Goal: Information Seeking & Learning: Learn about a topic

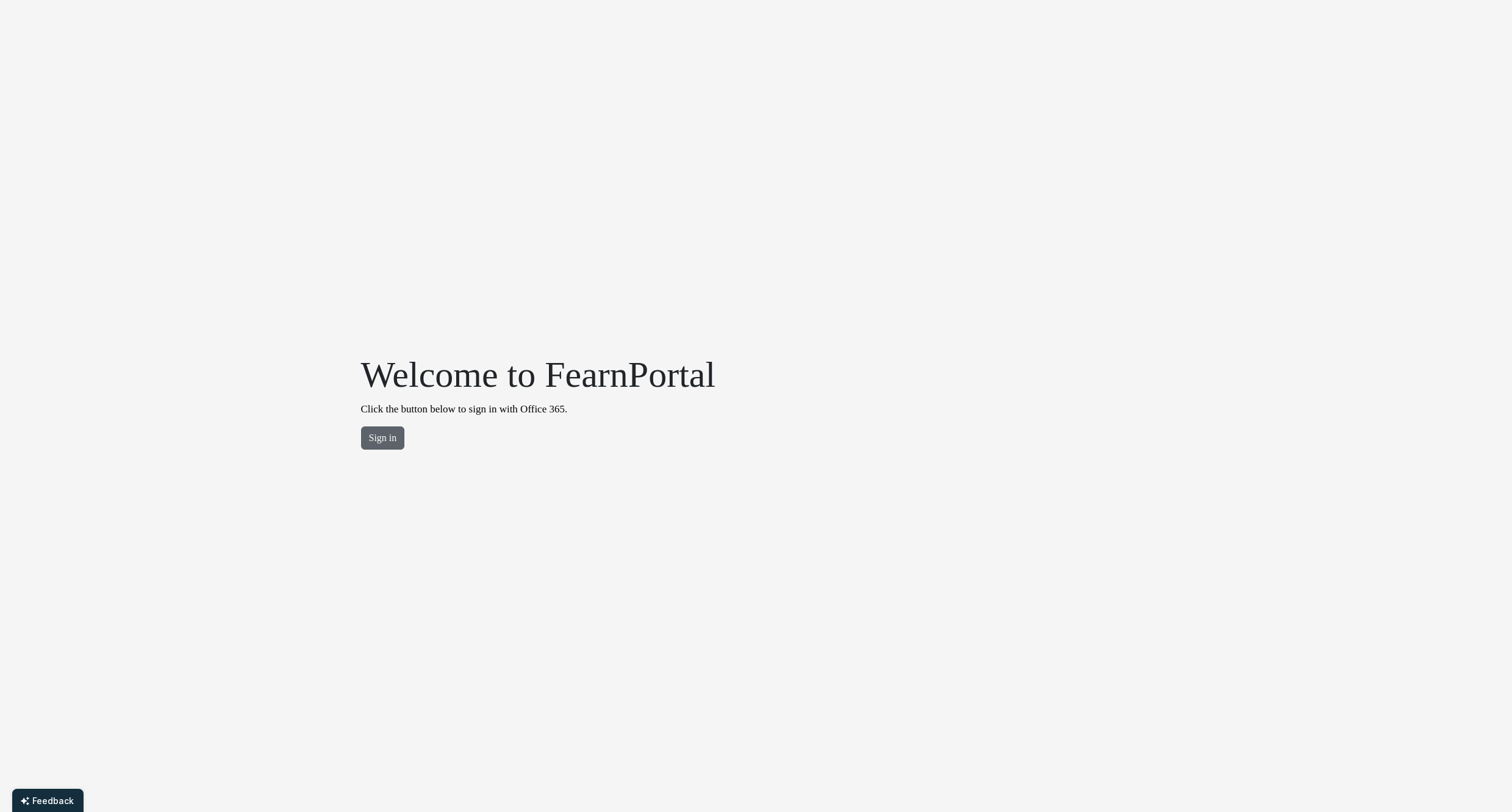
click at [396, 437] on button "Sign in" at bounding box center [383, 438] width 44 height 23
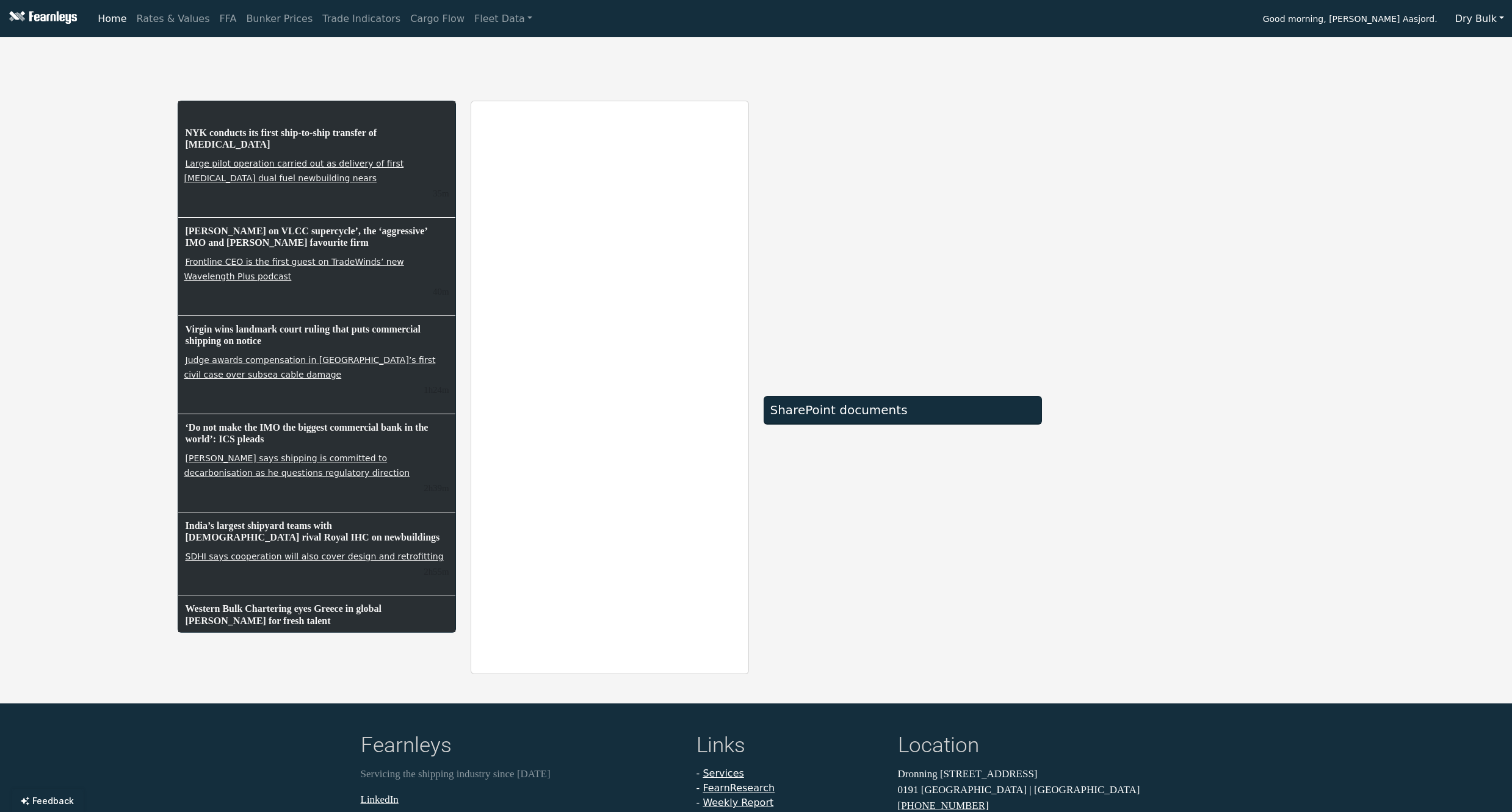
click at [86, 63] on div "NYK conducts its first ship-to-ship transfer of [MEDICAL_DATA] Large pilot oper…" at bounding box center [756, 358] width 1512 height 632
click at [158, 16] on link "Rates & Values" at bounding box center [173, 19] width 83 height 24
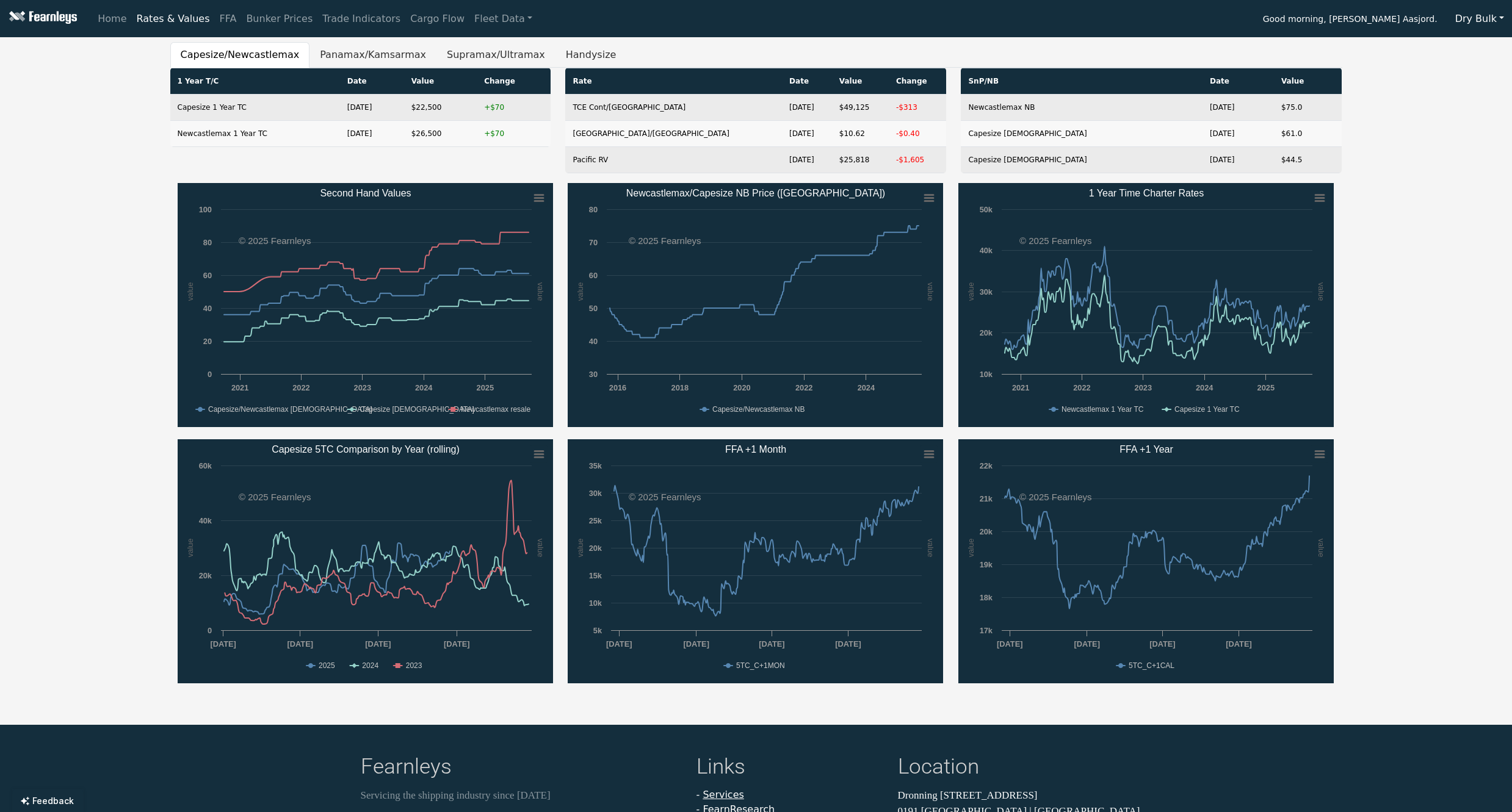
click at [149, 174] on div "Capesize/[GEOGRAPHIC_DATA] Panamax/Kamsarmax Supramax/Ultramax Handysize 1 Year…" at bounding box center [756, 368] width 1512 height 653
click at [111, 138] on div "Capesize/[GEOGRAPHIC_DATA] Panamax/Kamsarmax Supramax/Ultramax Handysize 1 Year…" at bounding box center [756, 368] width 1512 height 653
click at [154, 173] on div "Capesize/[GEOGRAPHIC_DATA] Panamax/Kamsarmax Supramax/Ultramax Handysize 1 Year…" at bounding box center [756, 368] width 1512 height 653
click at [365, 54] on button "Panamax/Kamsarmax" at bounding box center [373, 55] width 127 height 26
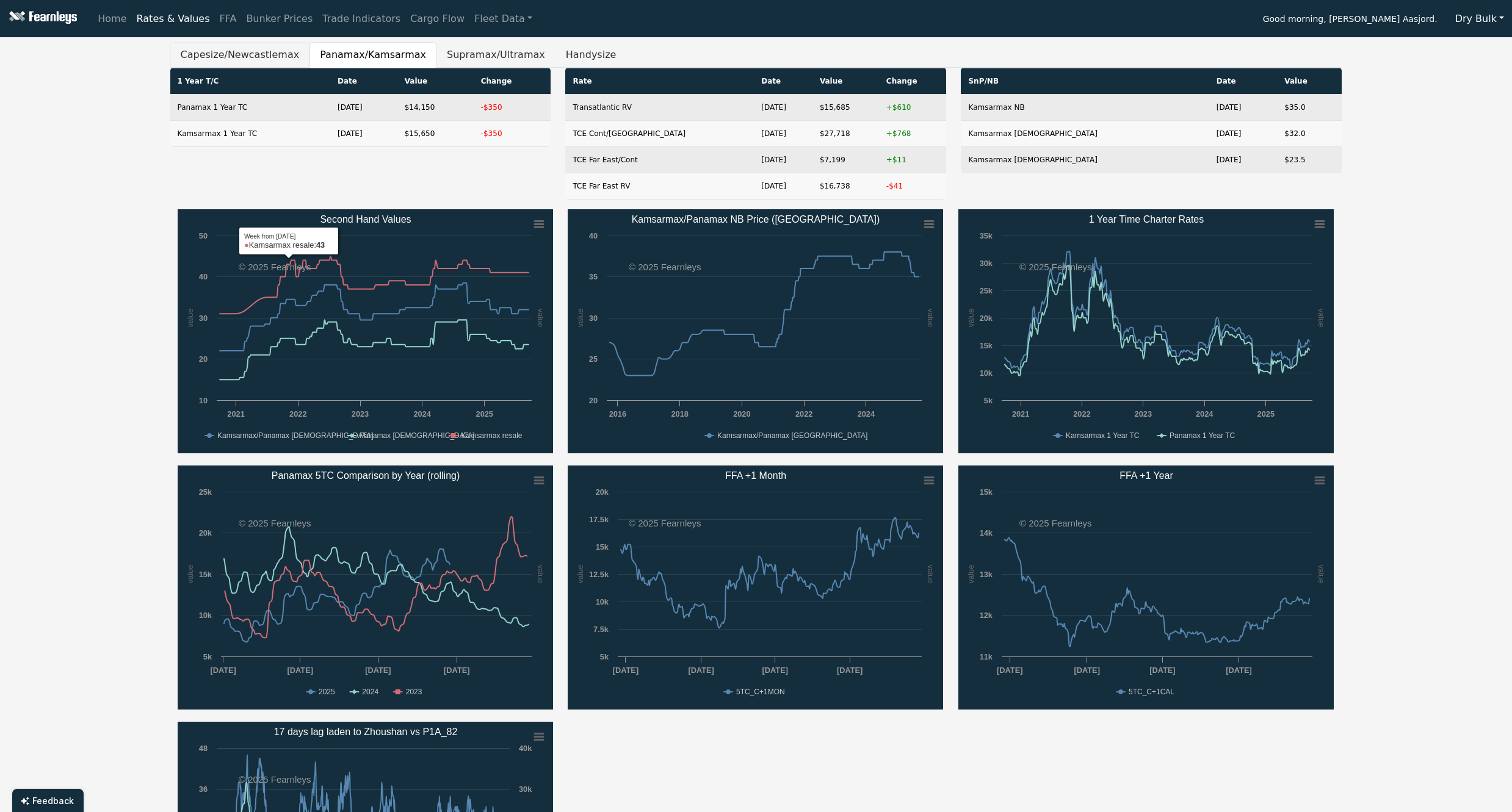
click at [259, 52] on button "Capesize/Newcastlemax" at bounding box center [240, 55] width 140 height 26
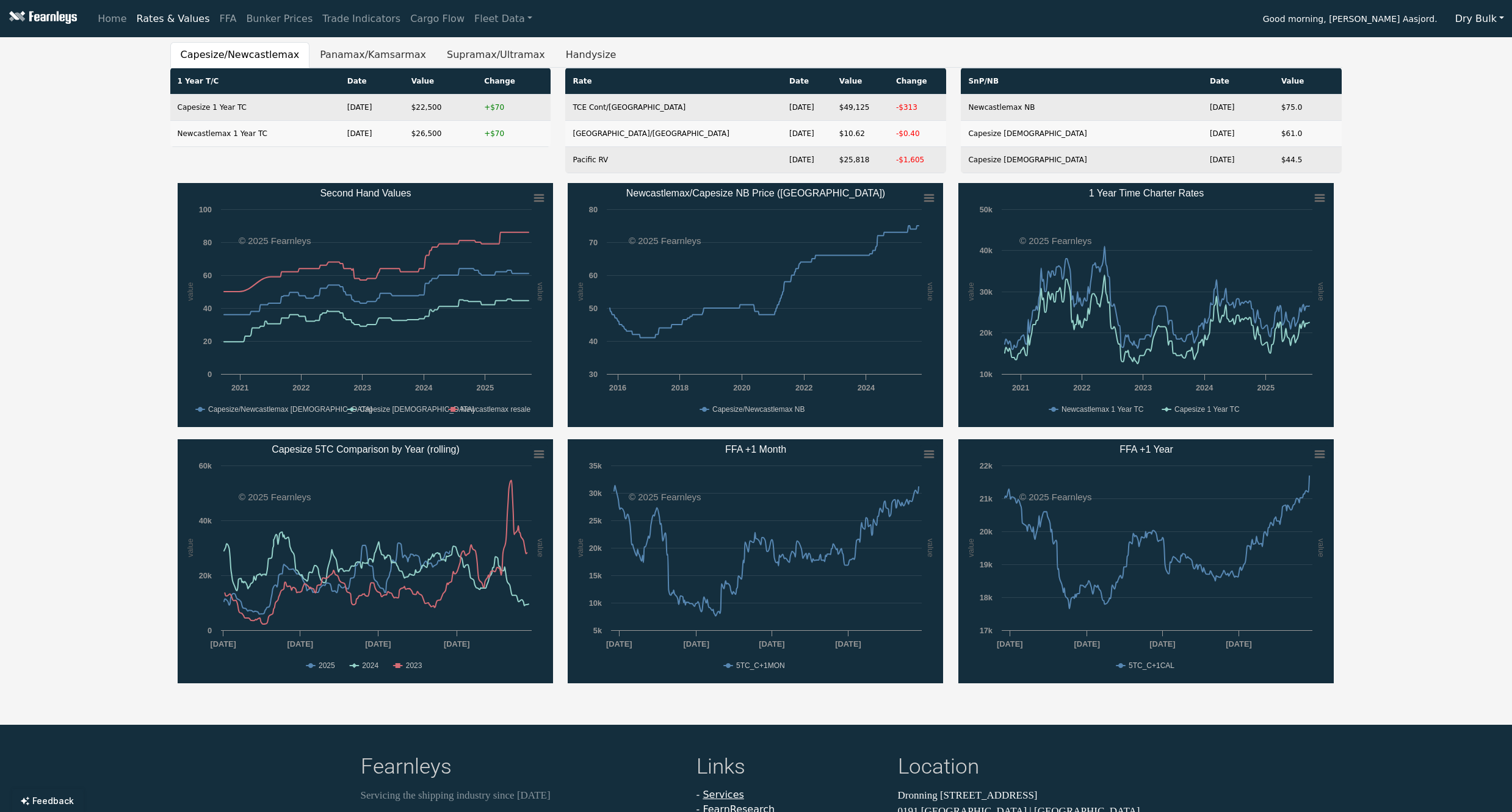
click at [116, 497] on div "Capesize/Newcastlemax Panamax/Kamsarmax Supramax/Ultramax Handysize 1 Year T/C …" at bounding box center [756, 368] width 1512 height 653
click at [358, 667] on rect "Capesize 5TC Comparison by Year (rolling)" at bounding box center [365, 562] width 376 height 244
click at [359, 665] on rect "Capesize 5TC Comparison by Year (rolling)" at bounding box center [365, 562] width 376 height 244
click at [355, 667] on rect "Capesize 5TC Comparison by Year (rolling)" at bounding box center [365, 562] width 376 height 244
click at [375, 665] on text "2024" at bounding box center [370, 666] width 16 height 9
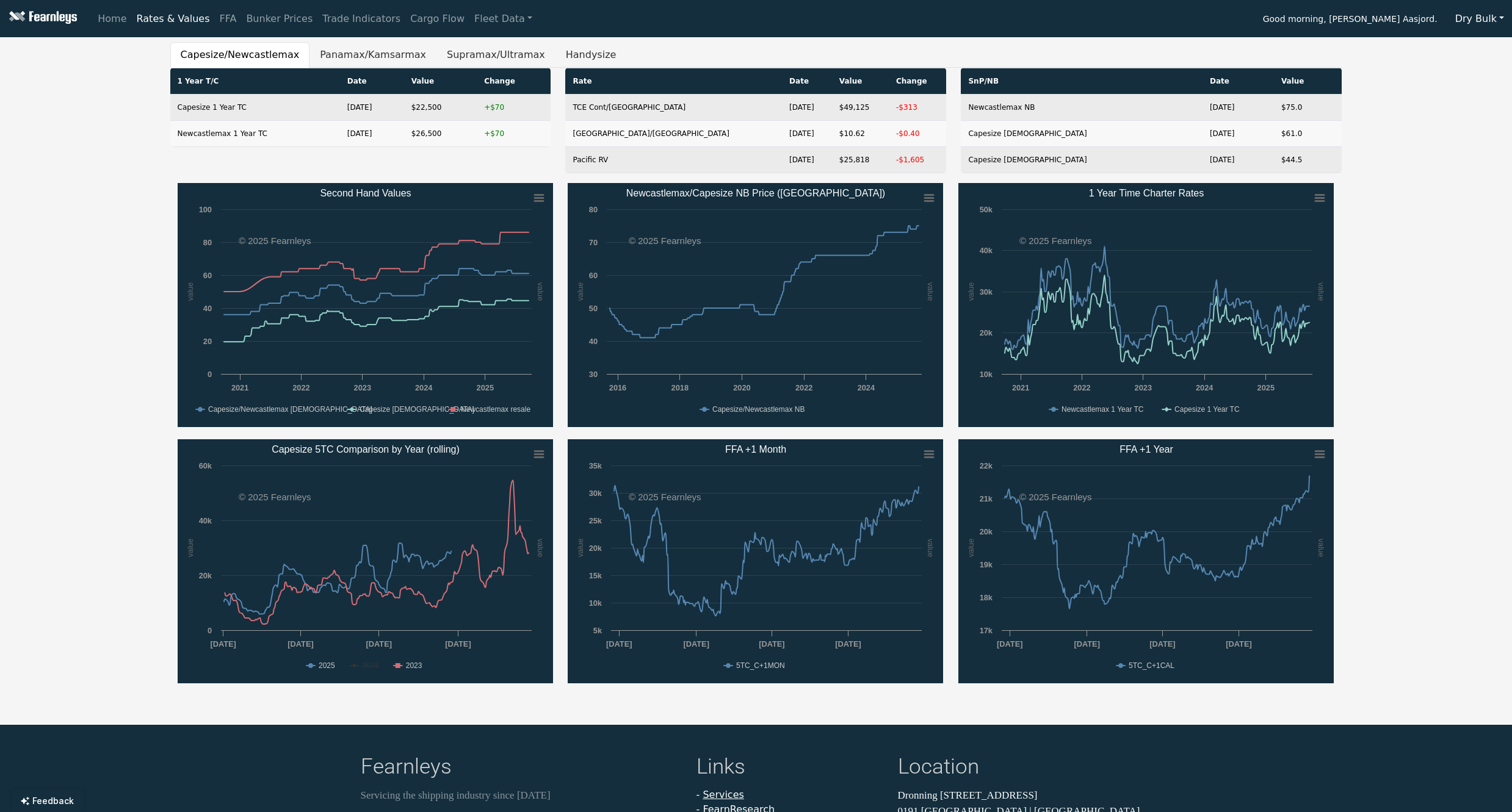
click at [375, 666] on text "2024" at bounding box center [370, 666] width 16 height 9
click at [57, 473] on div "Capesize/Newcastlemax Panamax/Kamsarmax Supramax/Ultramax Handysize 1 Year T/C …" at bounding box center [756, 368] width 1512 height 653
click at [124, 518] on div "Capesize/Newcastlemax Panamax/Kamsarmax Supramax/Ultramax Handysize 1 Year T/C …" at bounding box center [756, 368] width 1512 height 653
click at [69, 278] on div "Capesize/Newcastlemax Panamax/Kamsarmax Supramax/Ultramax Handysize 1 Year T/C …" at bounding box center [756, 368] width 1512 height 653
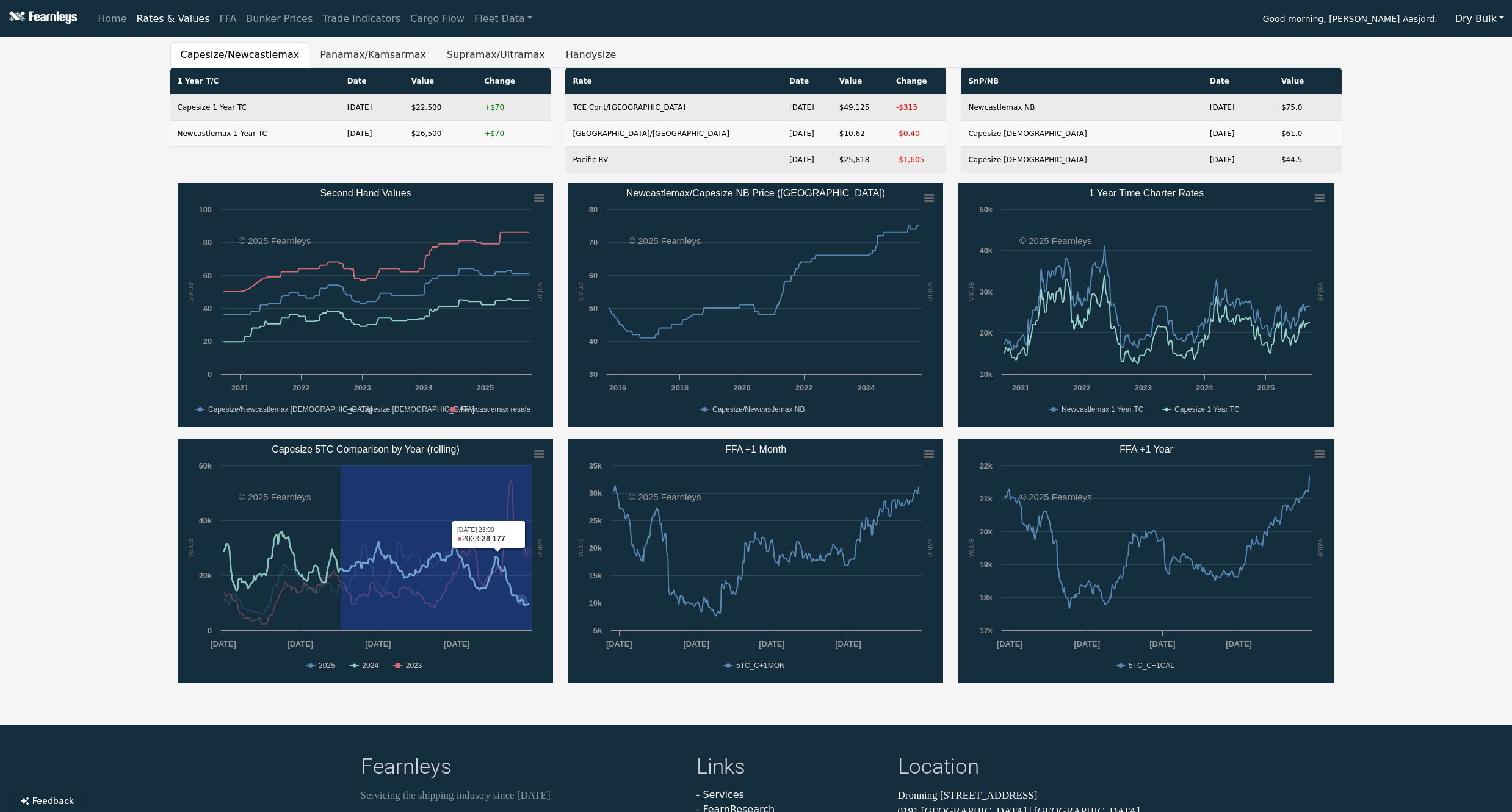
drag, startPoint x: 340, startPoint y: 573, endPoint x: 567, endPoint y: 580, distance: 227.1
click at [567, 580] on div "Created with Highcharts 11.4.8 value value Chart context menu Second Hand Value…" at bounding box center [757, 439] width 1172 height 512
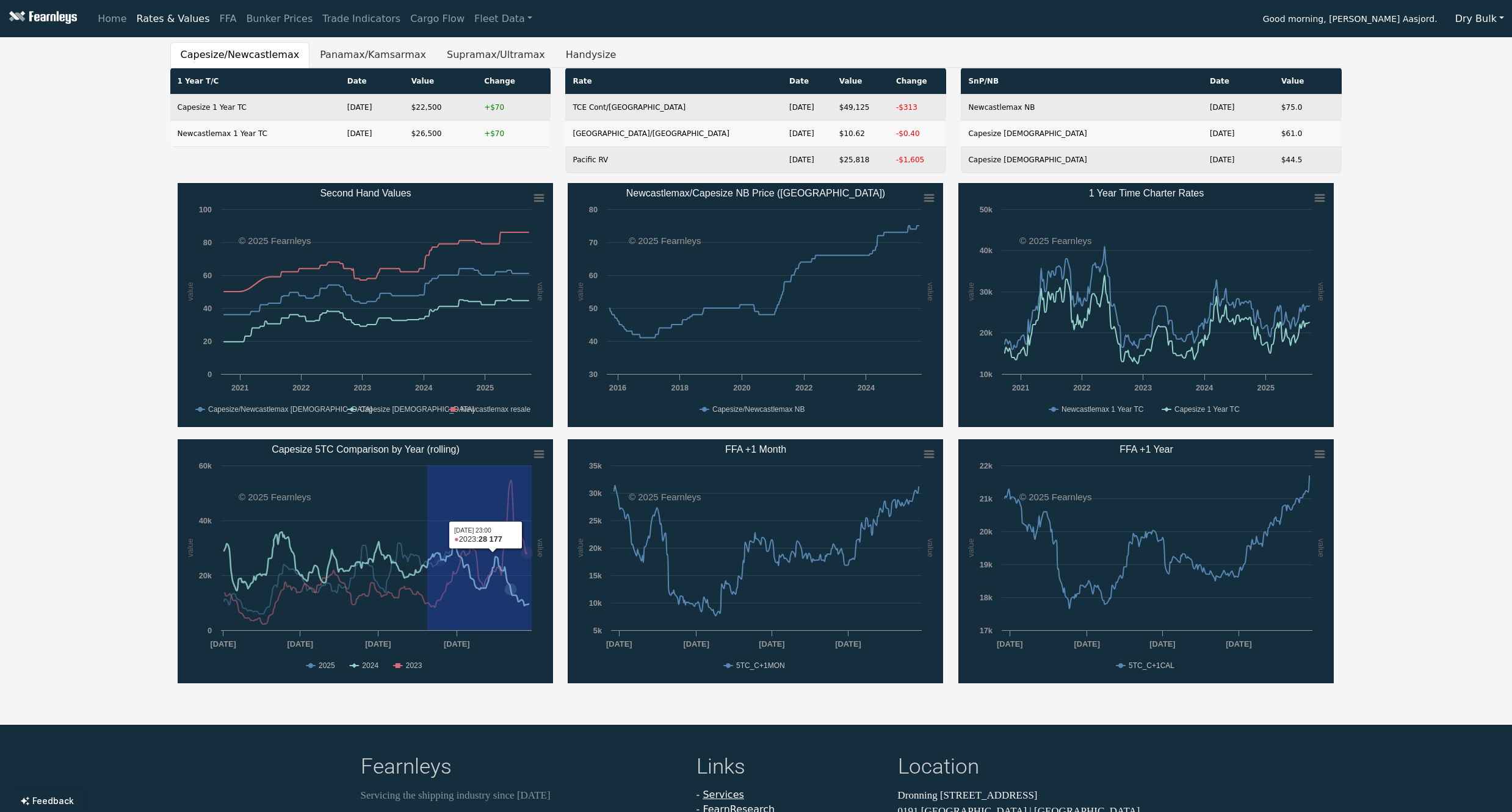
drag, startPoint x: 538, startPoint y: 572, endPoint x: 573, endPoint y: 572, distance: 35.0
click at [573, 572] on div "Created with Highcharts 11.4.8 value value Chart context menu Second Hand Value…" at bounding box center [757, 439] width 1172 height 512
drag, startPoint x: 502, startPoint y: 568, endPoint x: 562, endPoint y: 570, distance: 60.0
click at [562, 570] on div "Created with Highcharts 11.4.8 value value Chart context menu Second Hand Value…" at bounding box center [757, 439] width 1172 height 512
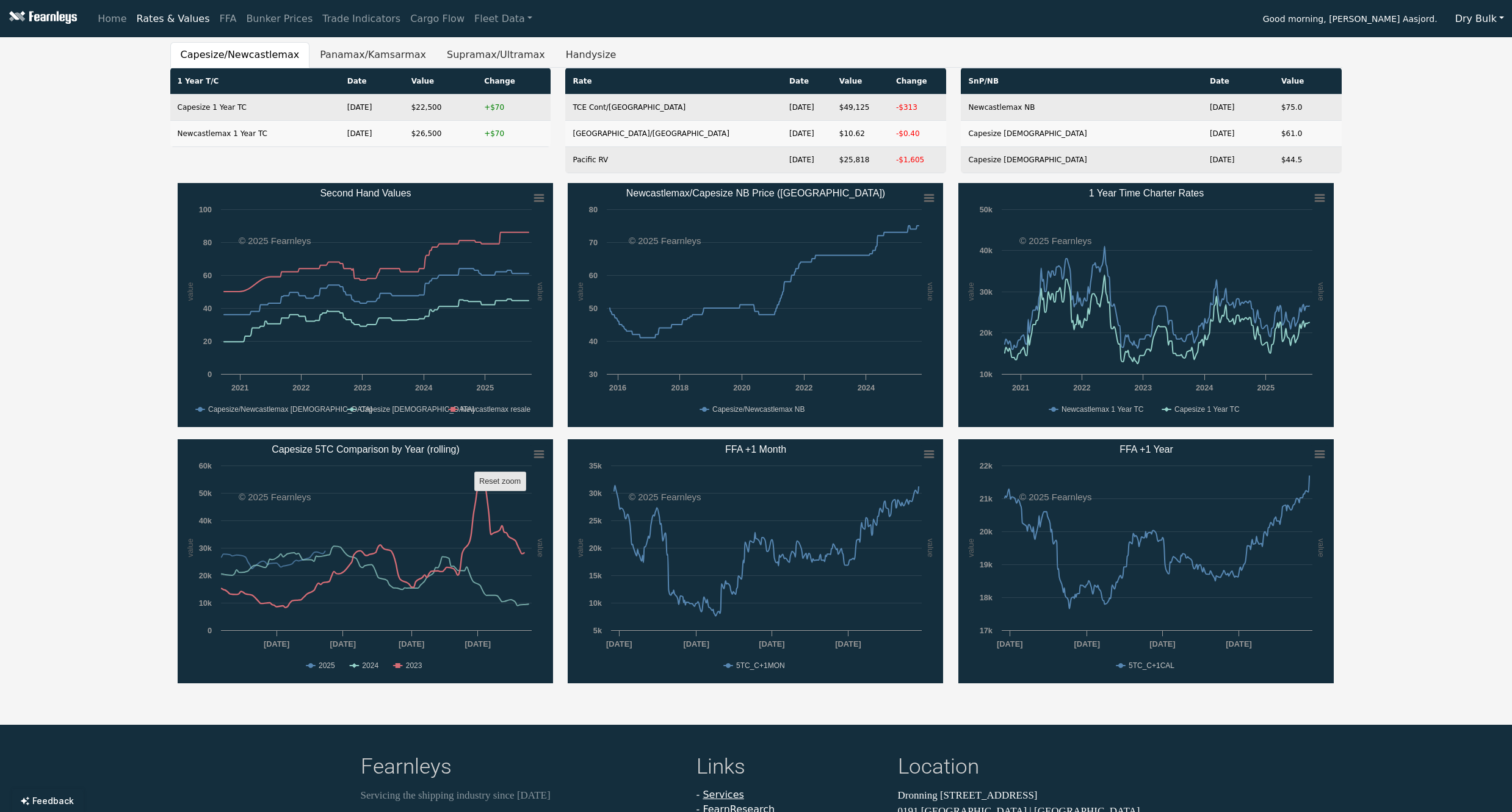
click at [506, 478] on text "Reset zoom" at bounding box center [499, 481] width 41 height 9
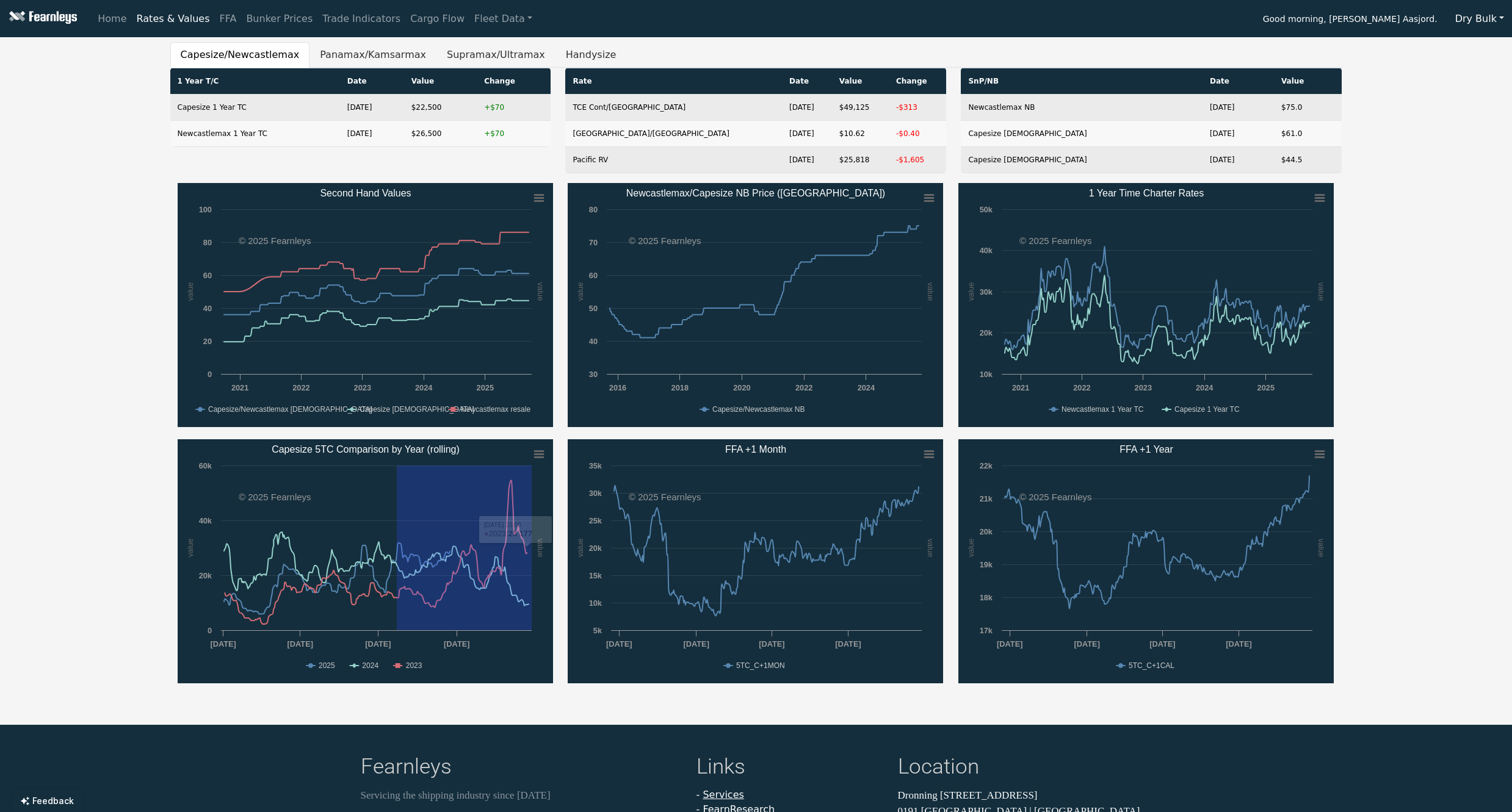
drag, startPoint x: 396, startPoint y: 564, endPoint x: 542, endPoint y: 568, distance: 146.1
click at [542, 568] on icon "Created with Highcharts 11.4.8 value value Chart context menu Capesize 5TC Comp…" at bounding box center [365, 562] width 376 height 244
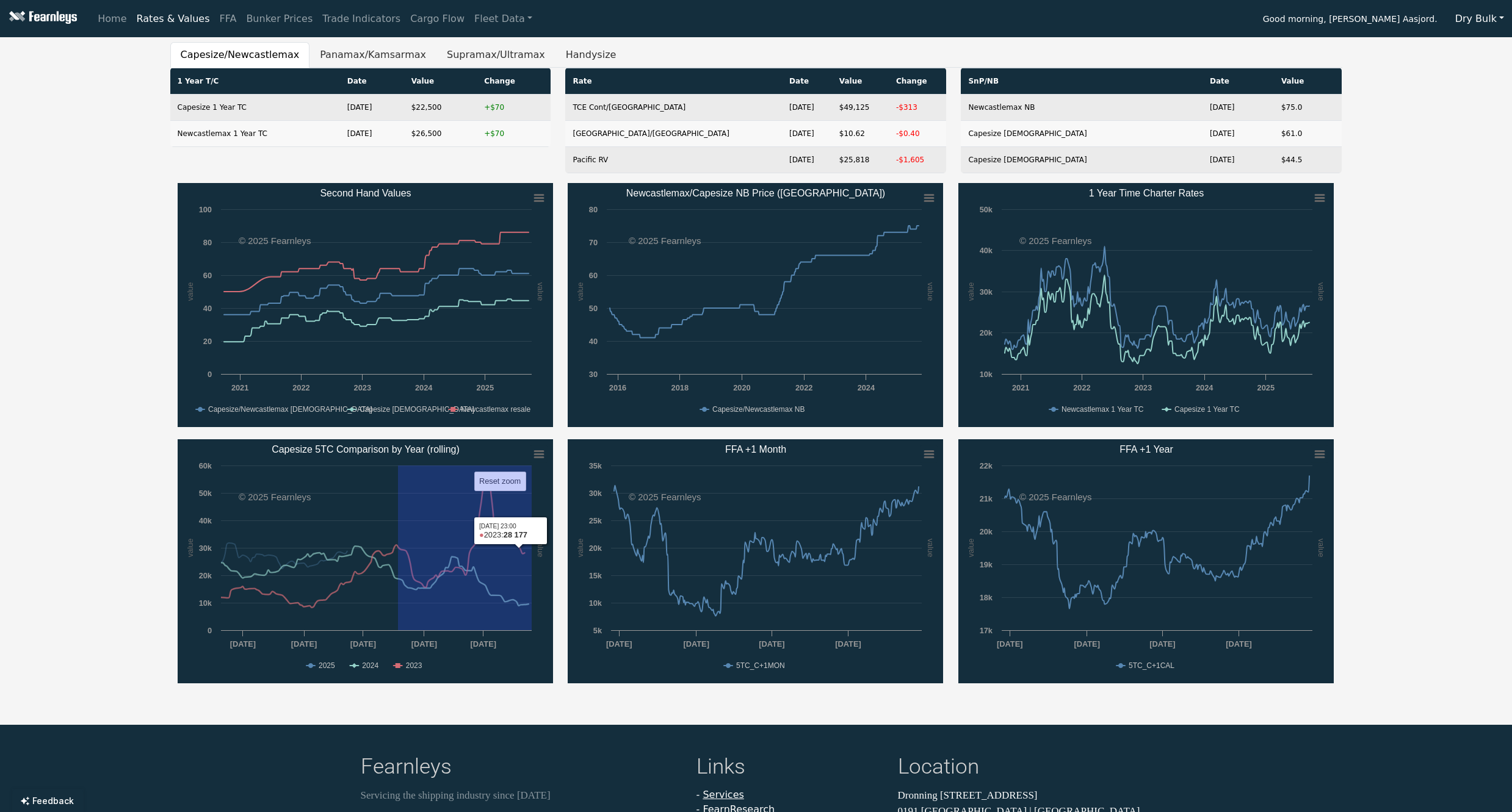
drag, startPoint x: 398, startPoint y: 574, endPoint x: 545, endPoint y: 570, distance: 147.1
click at [545, 570] on icon "Created with Highcharts 11.4.8 value value Chart context menu Capesize 5TC Comp…" at bounding box center [365, 562] width 376 height 244
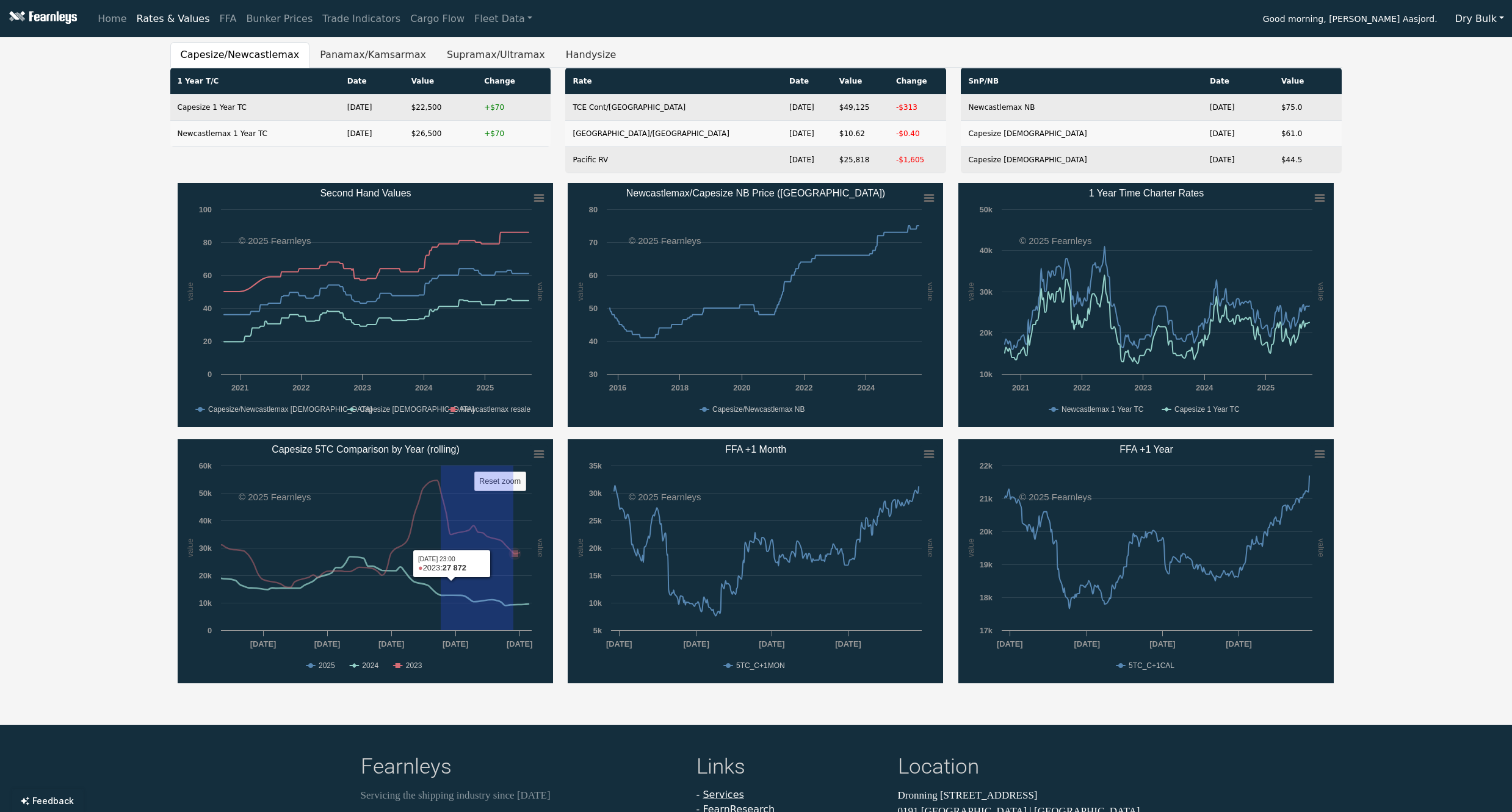
drag, startPoint x: 448, startPoint y: 562, endPoint x: 545, endPoint y: 567, distance: 97.1
click at [545, 567] on rect "Capesize 5TC Comparison by Year (rolling)" at bounding box center [365, 562] width 376 height 244
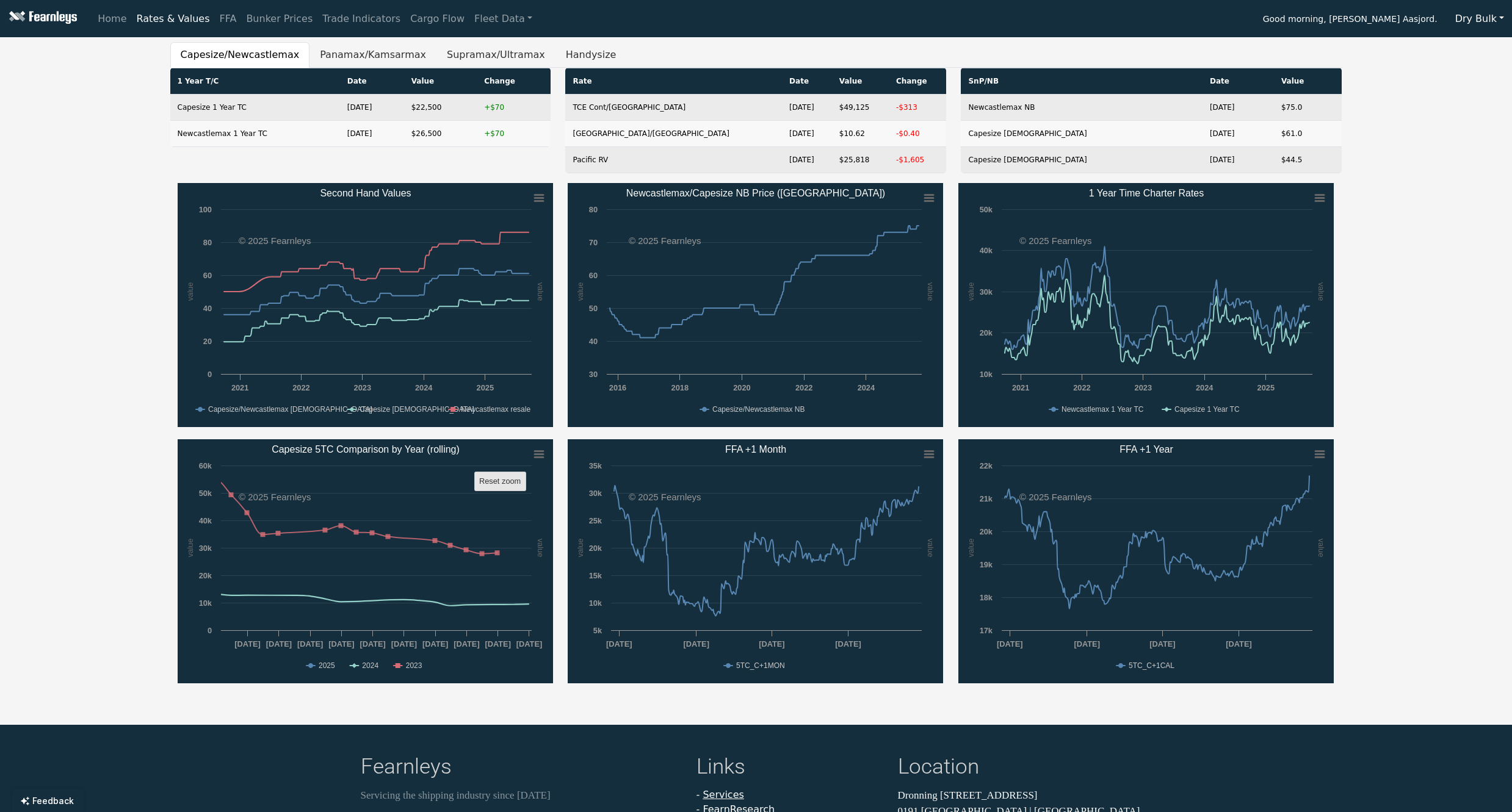
click at [504, 476] on rect "Capesize 5TC Comparison by Year (rolling)" at bounding box center [500, 482] width 52 height 19
